Goal: Information Seeking & Learning: Find specific fact

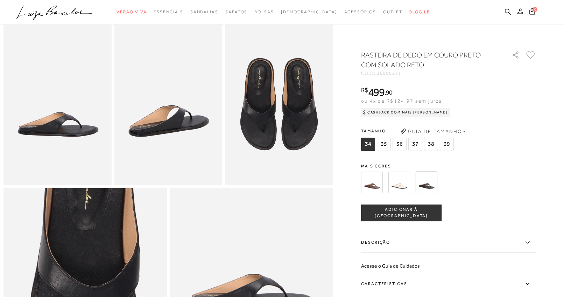
scroll to position [476, 0]
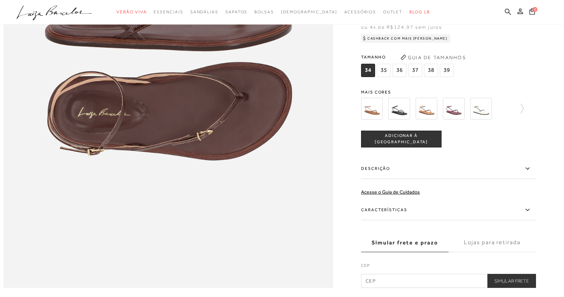
scroll to position [613, 0]
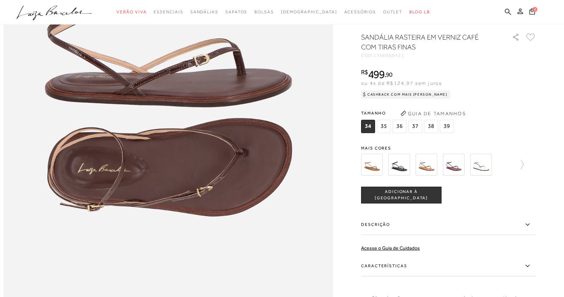
click at [81, 9] on icon ".a{fill-rule:evenodd;}" at bounding box center [54, 13] width 76 height 15
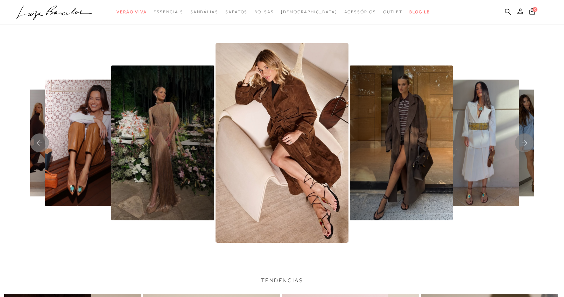
scroll to position [1489, 0]
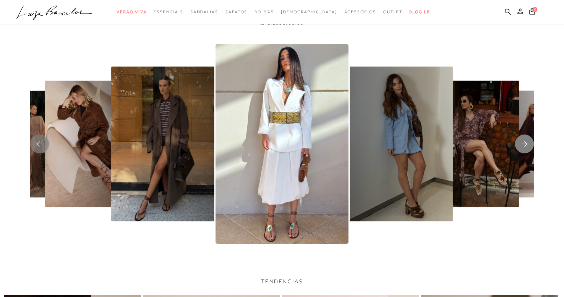
click at [523, 147] on rect "Next slide" at bounding box center [524, 143] width 19 height 19
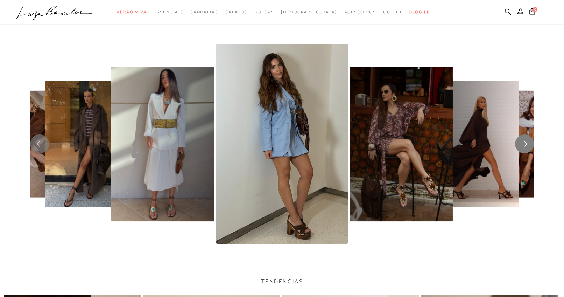
click at [523, 147] on rect "Next slide" at bounding box center [524, 143] width 19 height 19
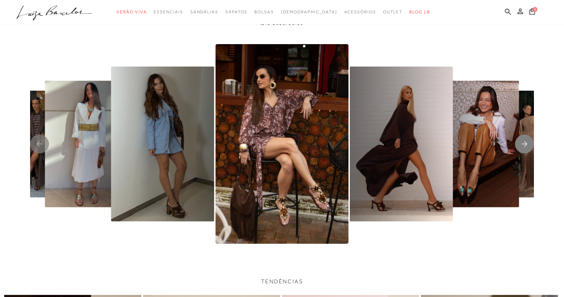
click at [523, 147] on rect "Next slide" at bounding box center [524, 143] width 19 height 19
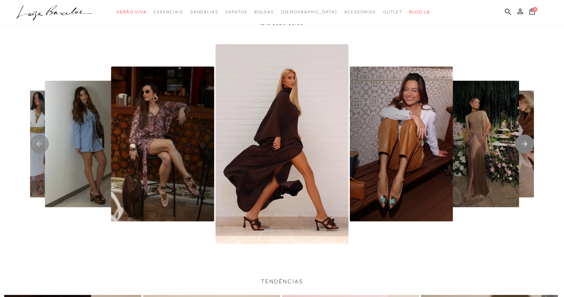
click at [523, 147] on rect "Next slide" at bounding box center [524, 143] width 19 height 19
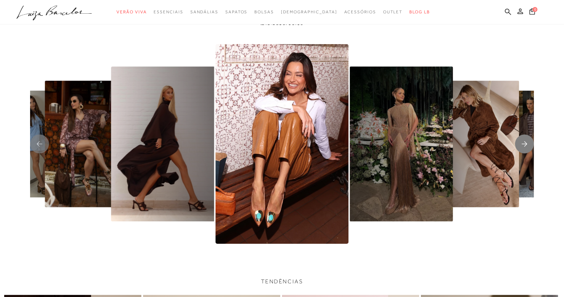
click at [522, 146] on rect "Next slide" at bounding box center [524, 143] width 19 height 19
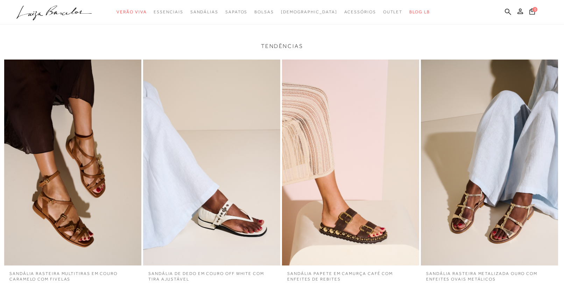
scroll to position [1660, 0]
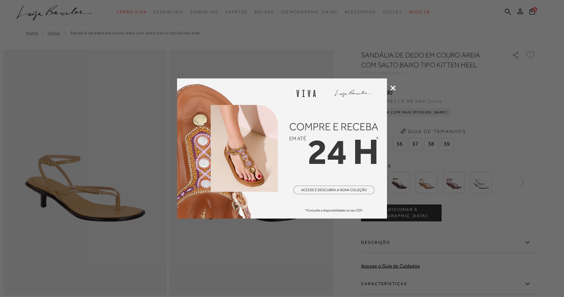
click at [393, 84] on div at bounding box center [282, 148] width 564 height 297
click at [390, 85] on div at bounding box center [282, 148] width 564 height 297
click at [393, 86] on icon at bounding box center [392, 87] width 5 height 5
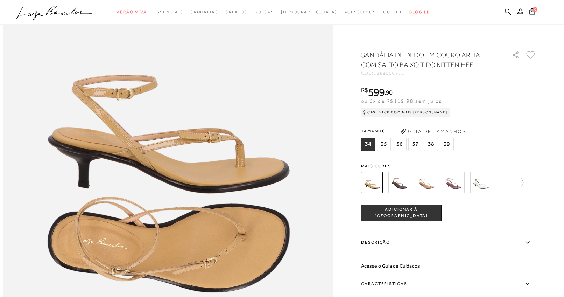
scroll to position [573, 0]
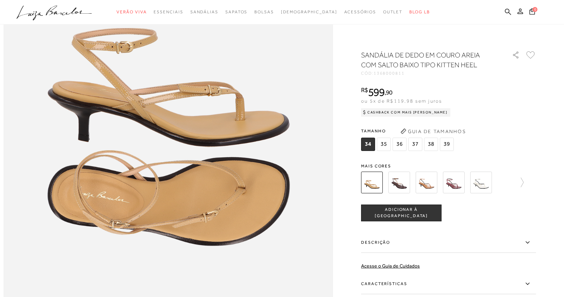
click at [400, 183] on img at bounding box center [399, 182] width 22 height 22
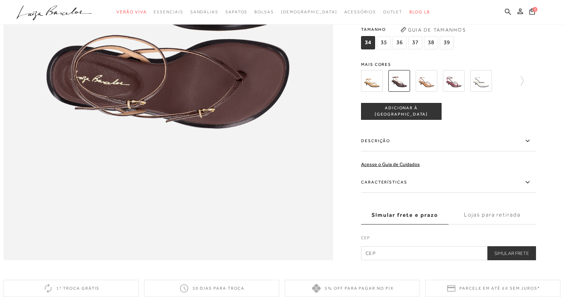
scroll to position [611, 0]
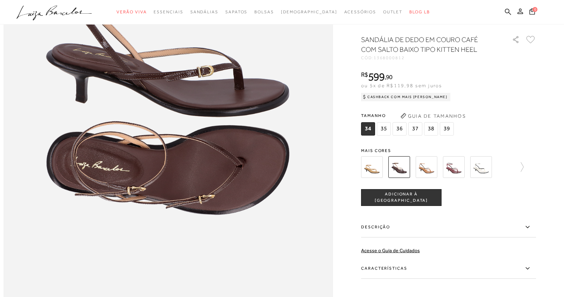
click at [424, 177] on img at bounding box center [427, 167] width 22 height 22
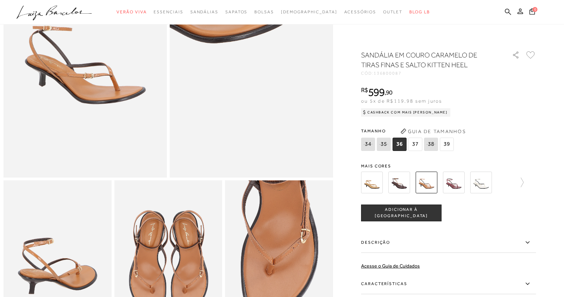
scroll to position [128, 0]
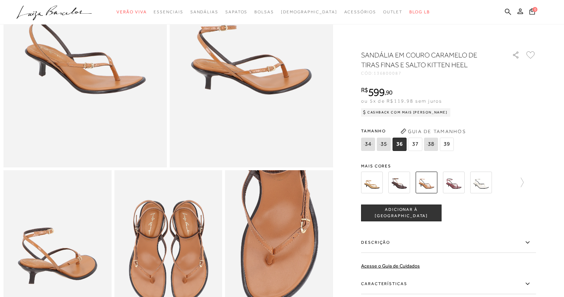
click at [455, 187] on img at bounding box center [454, 182] width 22 height 22
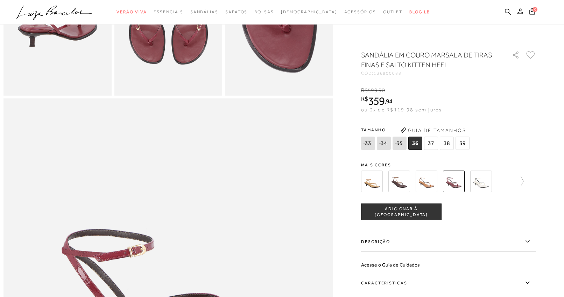
scroll to position [428, 0]
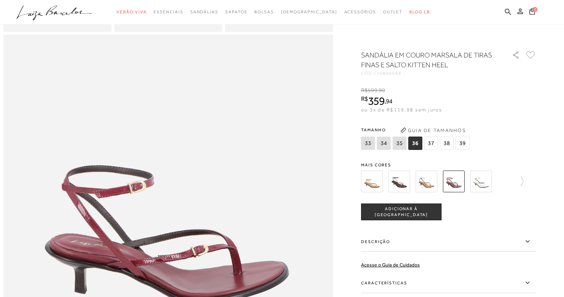
click at [478, 179] on img at bounding box center [481, 181] width 22 height 22
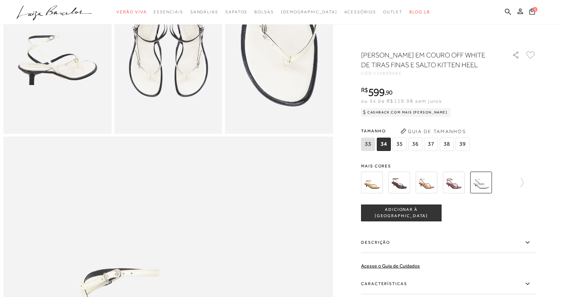
scroll to position [459, 0]
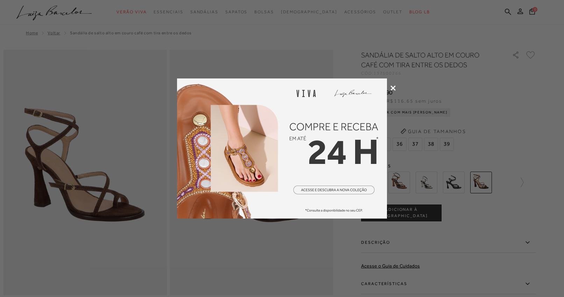
click at [395, 86] on icon at bounding box center [392, 87] width 5 height 5
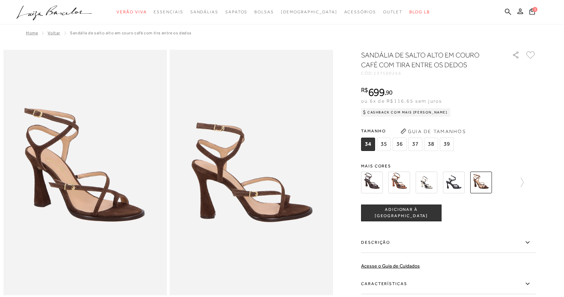
scroll to position [58, 0]
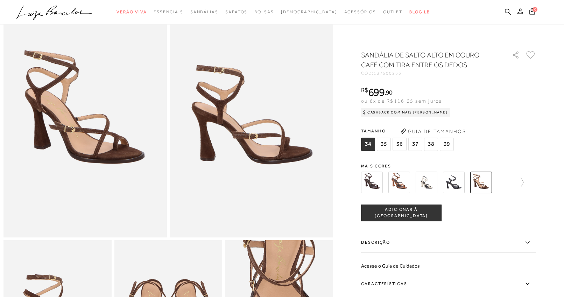
click at [392, 287] on label "Características" at bounding box center [448, 284] width 175 height 20
click at [0, 0] on input "Características" at bounding box center [0, 0] width 0 height 0
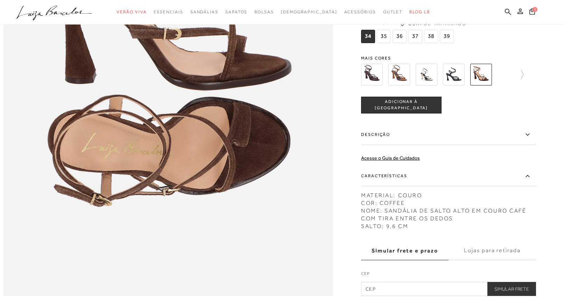
scroll to position [623, 0]
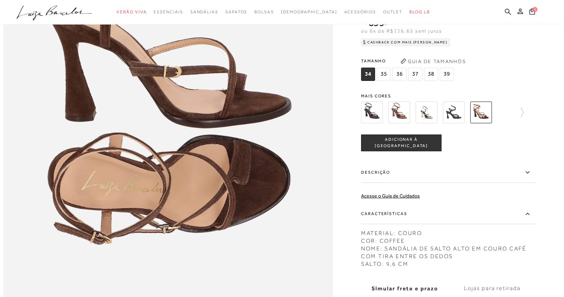
click at [514, 12] on ul ".a{fill-rule:evenodd;} Verão Viva Em alta Favoritos das Influenciadoras Apostas…" at bounding box center [276, 12] width 521 height 13
click at [505, 9] on icon at bounding box center [508, 11] width 6 height 7
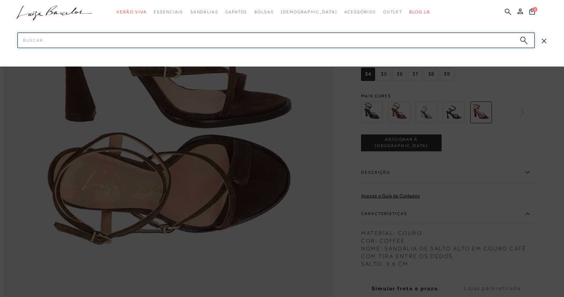
paste input "133200743"
type input "133200743"
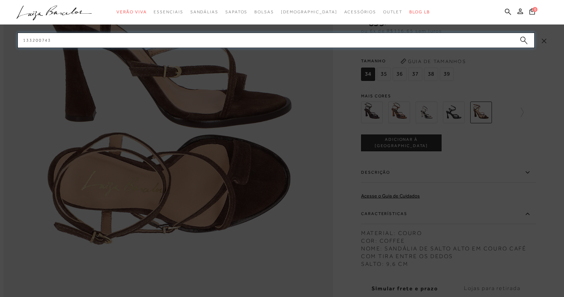
drag, startPoint x: 46, startPoint y: 39, endPoint x: 61, endPoint y: 39, distance: 14.3
click at [61, 39] on input "133200743" at bounding box center [275, 40] width 517 height 15
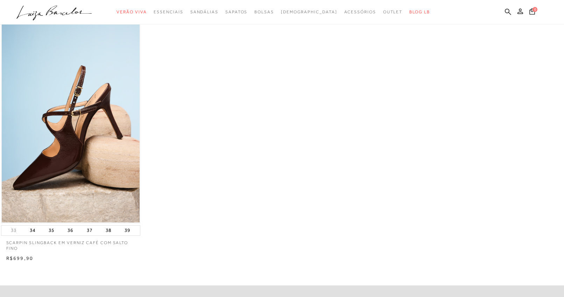
scroll to position [57, 0]
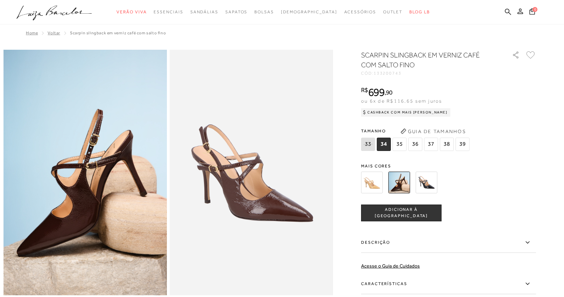
click at [412, 245] on label "Descrição" at bounding box center [448, 242] width 175 height 20
click at [0, 0] on input "Descrição" at bounding box center [0, 0] width 0 height 0
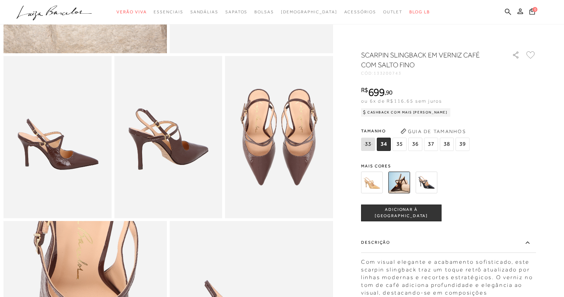
scroll to position [387, 0]
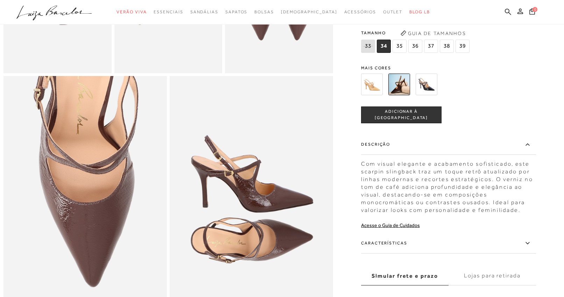
click at [404, 253] on label "Características" at bounding box center [448, 243] width 175 height 20
click at [0, 0] on input "Características" at bounding box center [0, 0] width 0 height 0
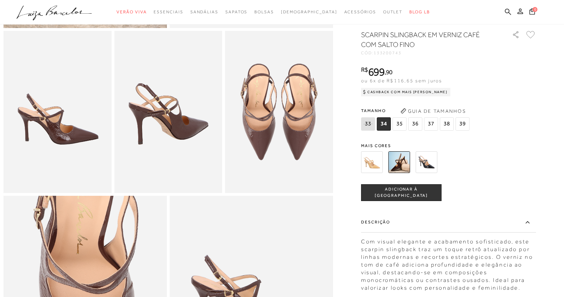
scroll to position [254, 0]
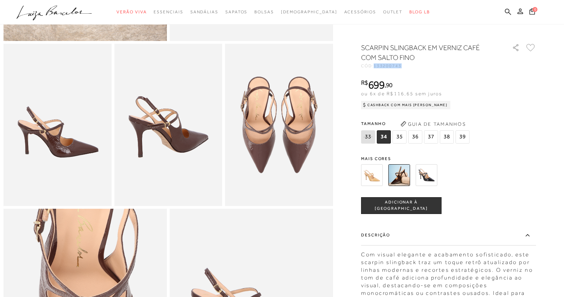
drag, startPoint x: 378, startPoint y: 72, endPoint x: 424, endPoint y: 71, distance: 45.5
click at [424, 68] on div "CÓD: 133200743" at bounding box center [431, 66] width 140 height 4
copy span "133200743"
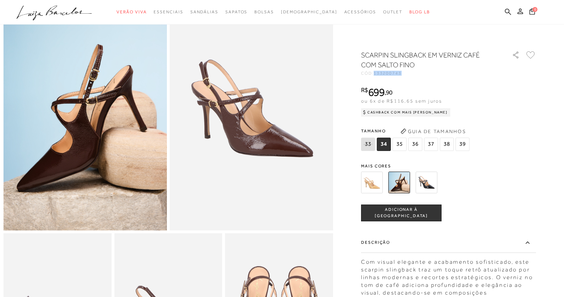
scroll to position [0, 0]
